Goal: Use online tool/utility: Utilize a website feature to perform a specific function

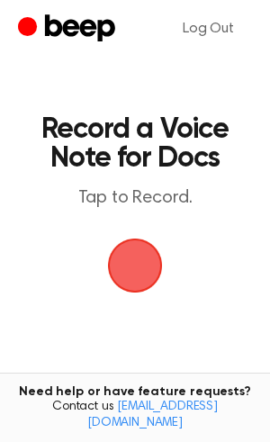
click at [123, 270] on span "button" at bounding box center [135, 266] width 50 height 50
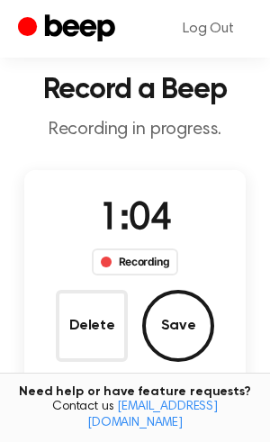
scroll to position [53, 0]
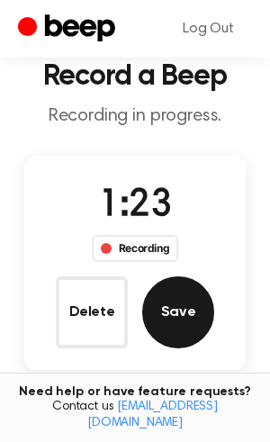
click at [173, 318] on button "Save" at bounding box center [178, 313] width 72 height 72
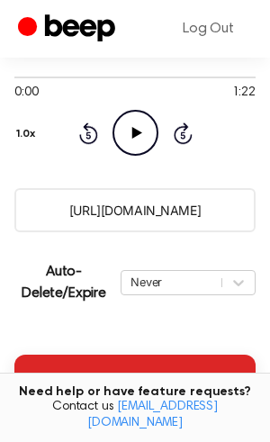
scroll to position [267, 0]
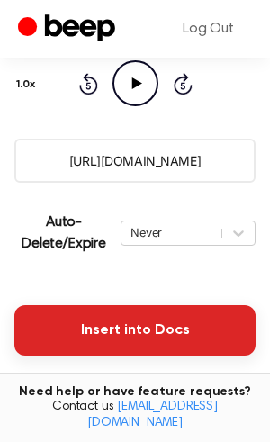
click at [141, 337] on button "Insert into Docs" at bounding box center [134, 330] width 241 height 50
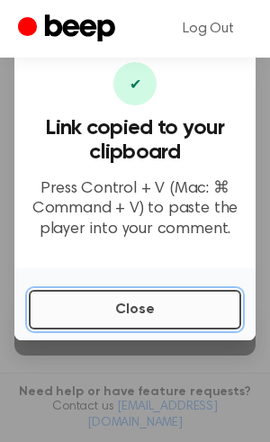
click at [113, 318] on button "Close" at bounding box center [135, 310] width 213 height 40
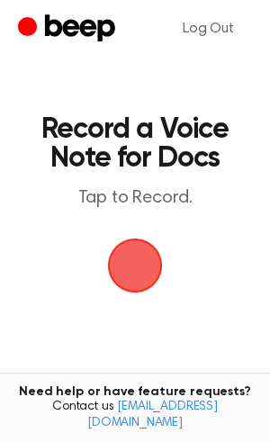
click at [143, 253] on span "button" at bounding box center [134, 265] width 69 height 69
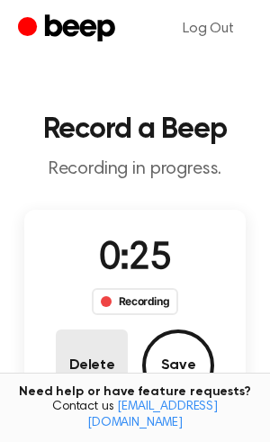
click at [100, 371] on button "Delete" at bounding box center [92, 366] width 72 height 72
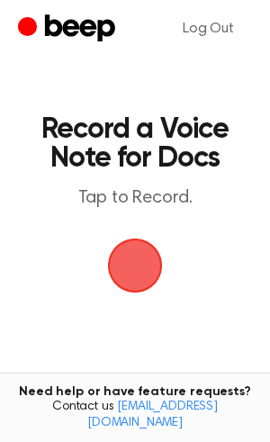
click at [149, 277] on span "button" at bounding box center [134, 265] width 77 height 77
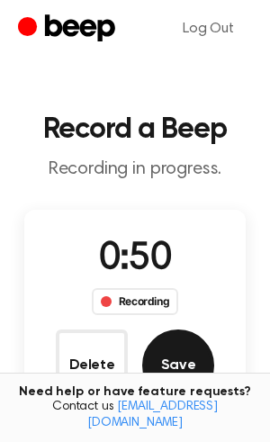
click at [191, 380] on button "Save" at bounding box center [178, 366] width 72 height 72
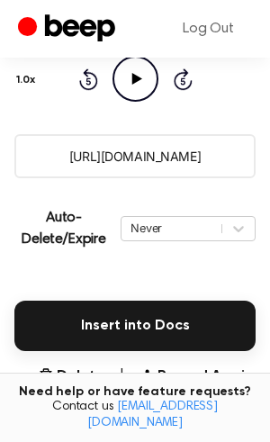
scroll to position [316, 0]
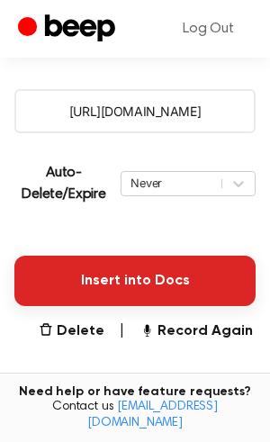
click at [154, 298] on button "Insert into Docs" at bounding box center [134, 281] width 241 height 50
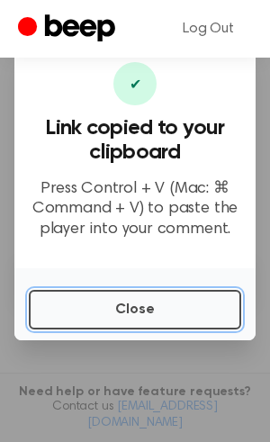
click at [135, 313] on button "Close" at bounding box center [135, 310] width 213 height 40
